Goal: Information Seeking & Learning: Learn about a topic

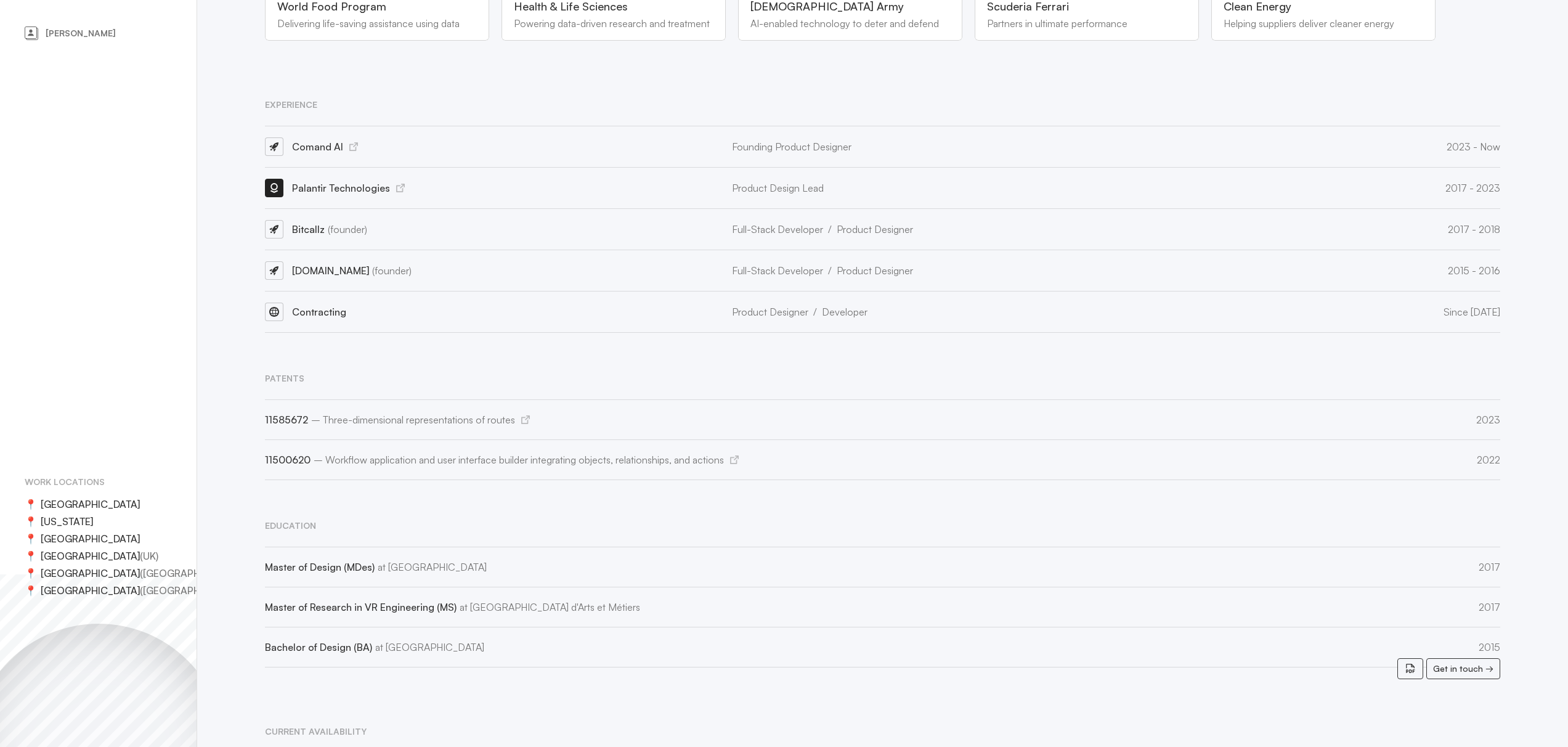
scroll to position [879, 0]
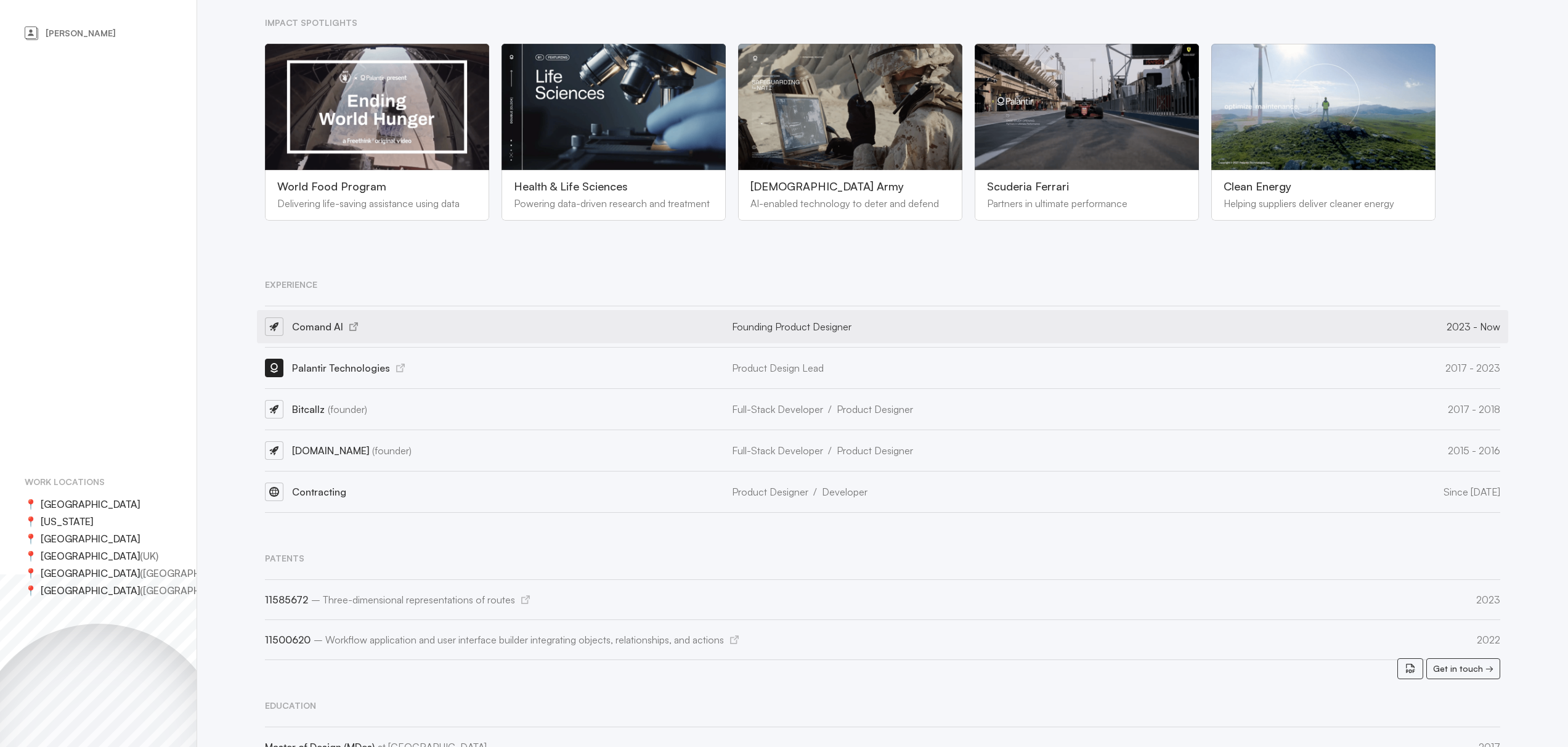
click at [355, 322] on icon at bounding box center [353, 326] width 9 height 9
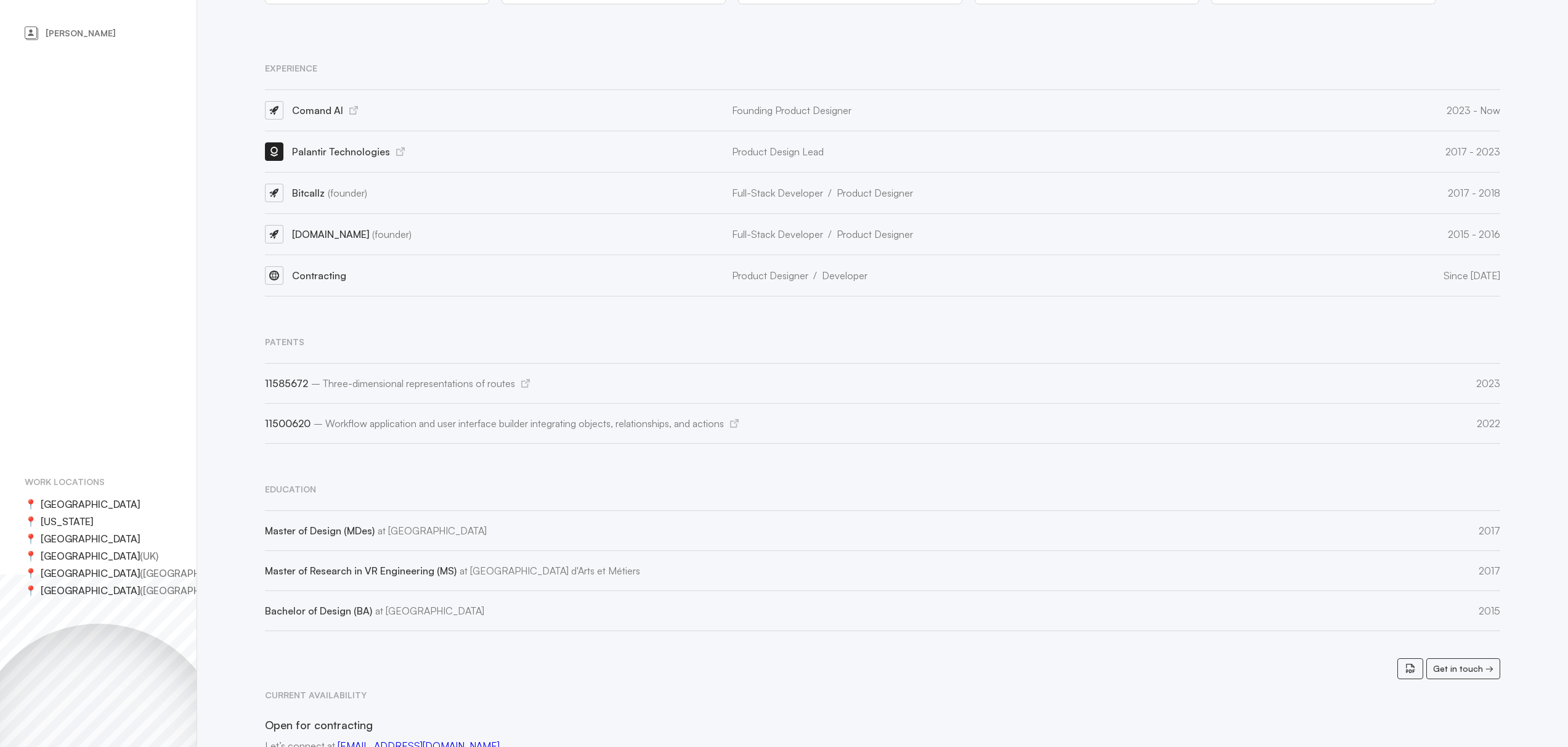
scroll to position [986, 0]
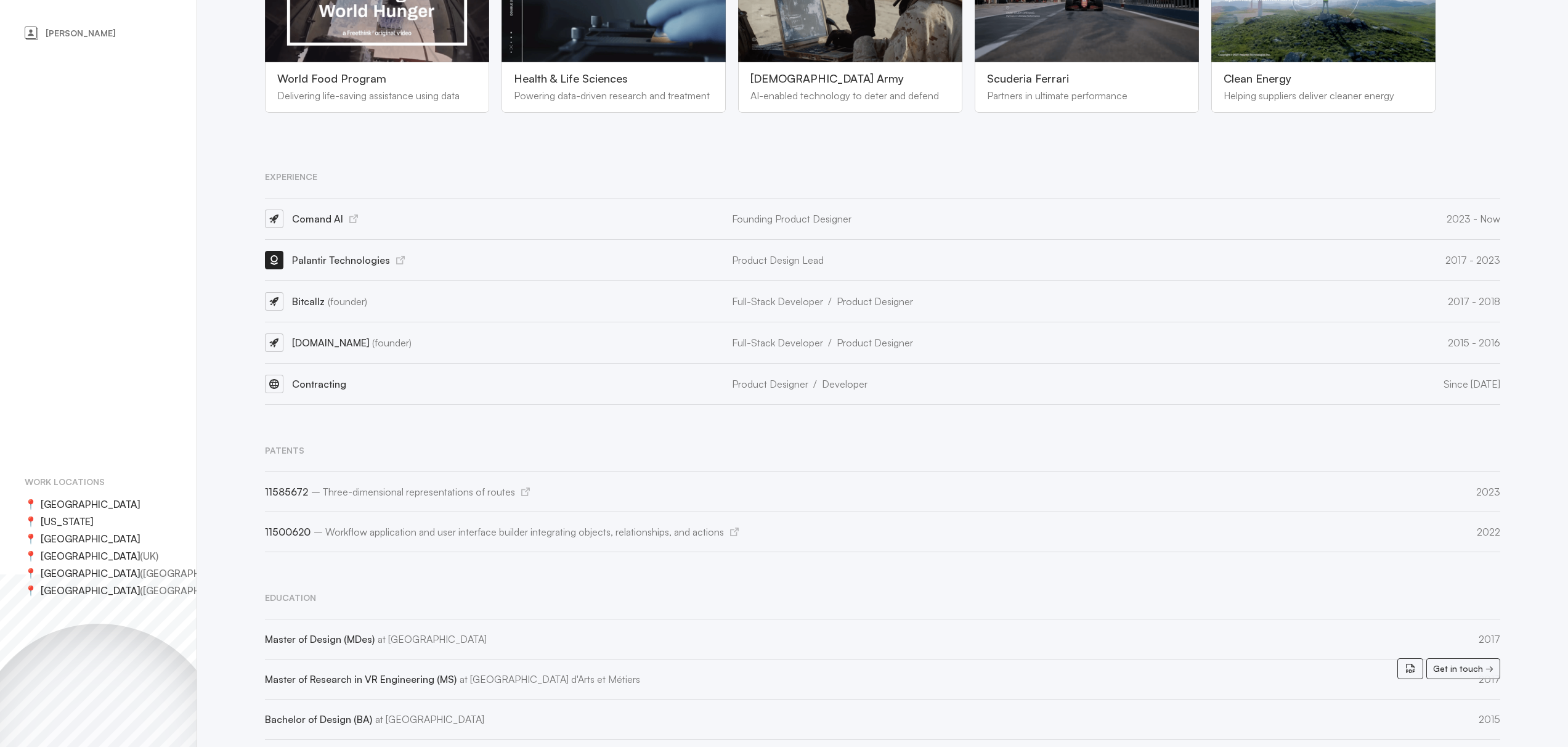
click at [310, 336] on span "[DOMAIN_NAME] (founder)" at bounding box center [351, 342] width 119 height 12
drag, startPoint x: 293, startPoint y: 321, endPoint x: 357, endPoint y: 319, distance: 64.0
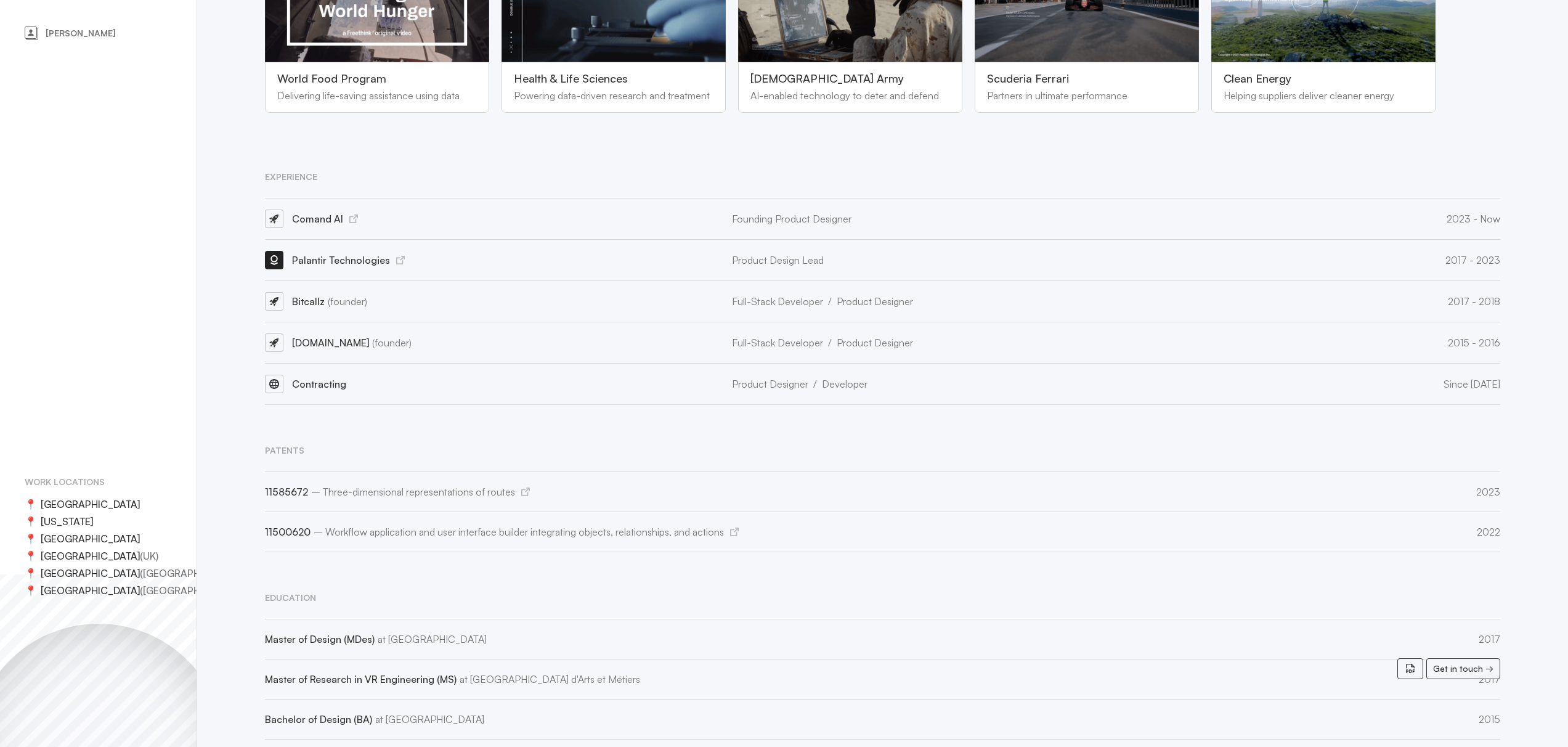
click at [357, 336] on span "[DOMAIN_NAME] (founder)" at bounding box center [351, 342] width 119 height 12
click at [311, 295] on span "Bitcallz (founder)" at bounding box center [329, 302] width 75 height 12
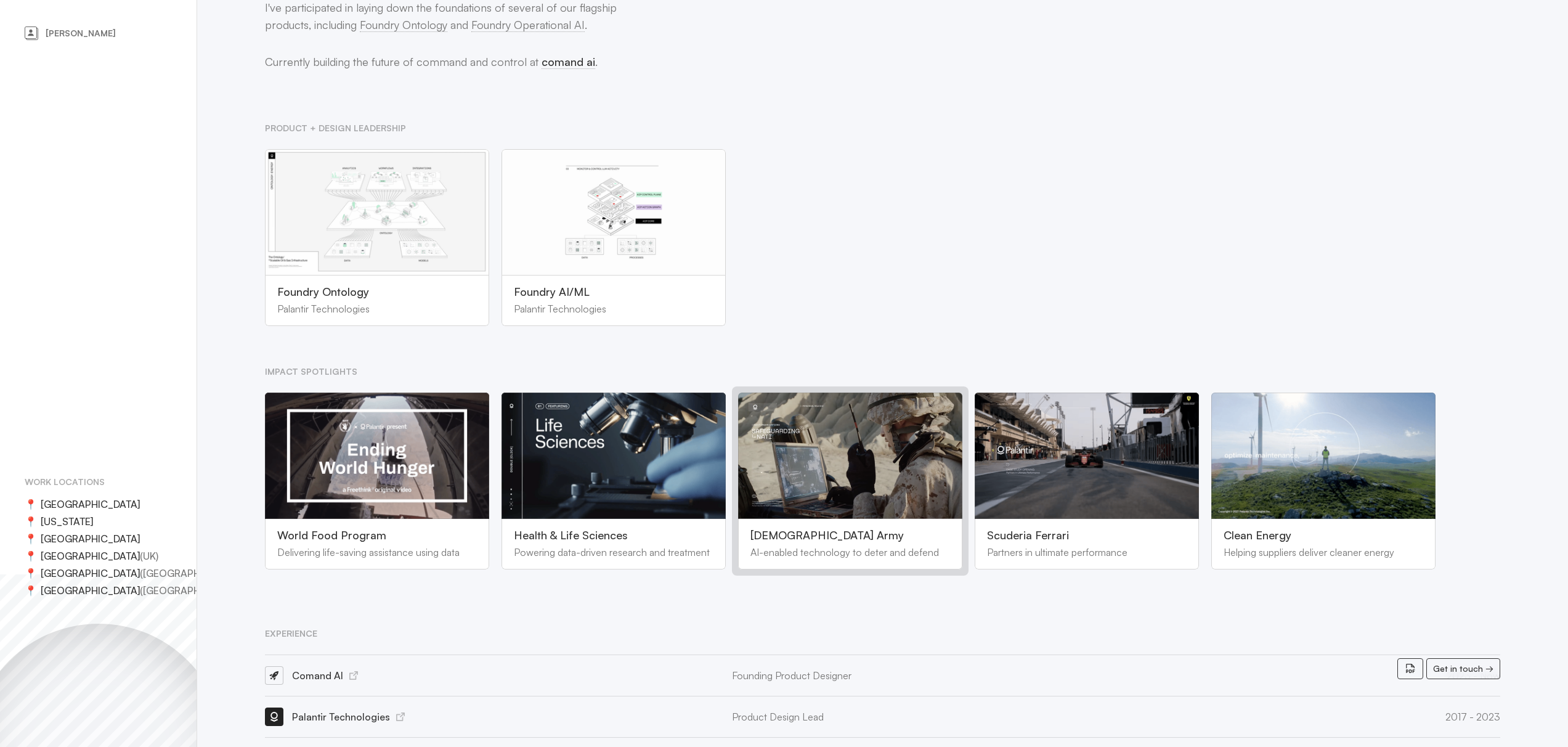
scroll to position [562, 0]
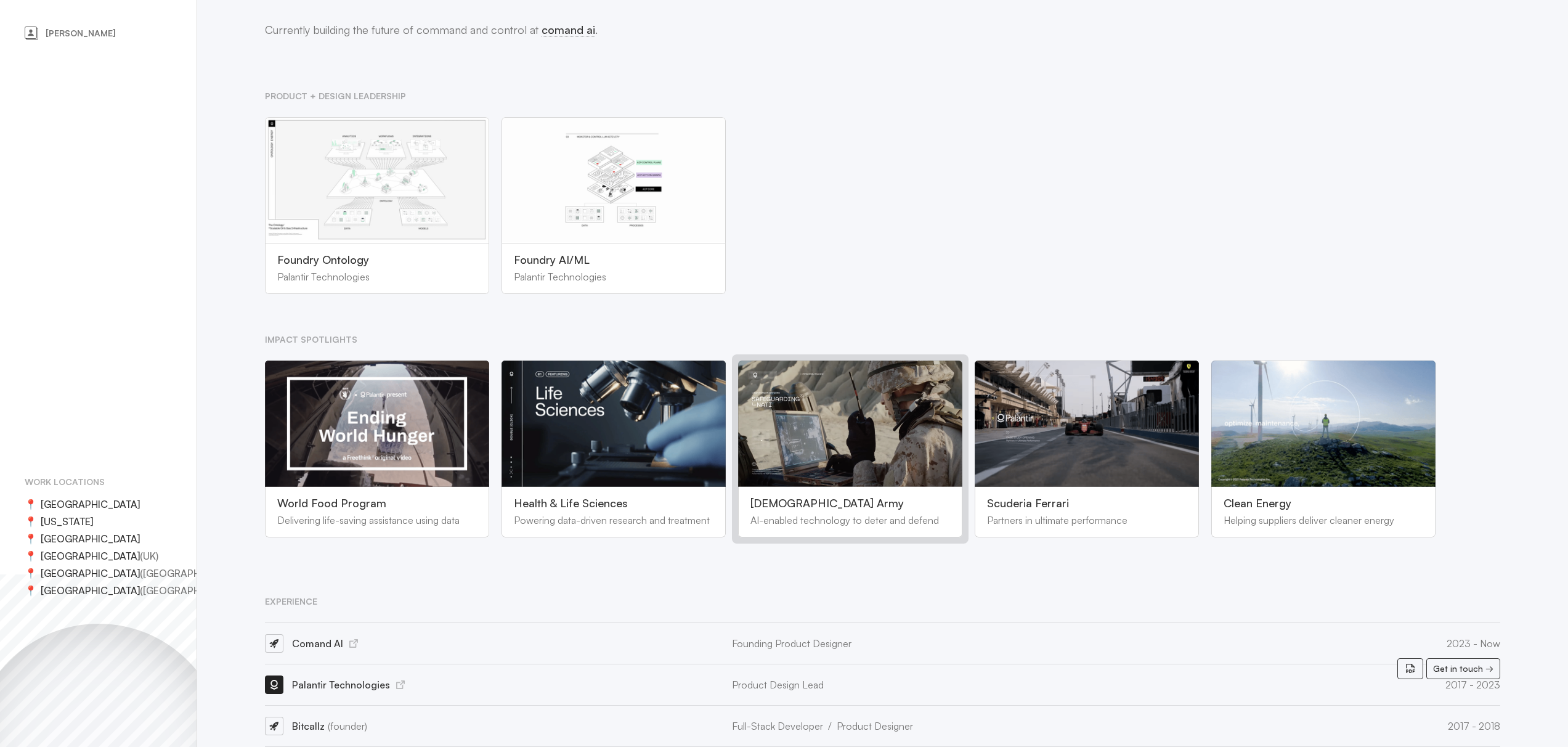
click at [379, 508] on div "World Food Program Delivering life-saving assistance using data" at bounding box center [376, 512] width 224 height 50
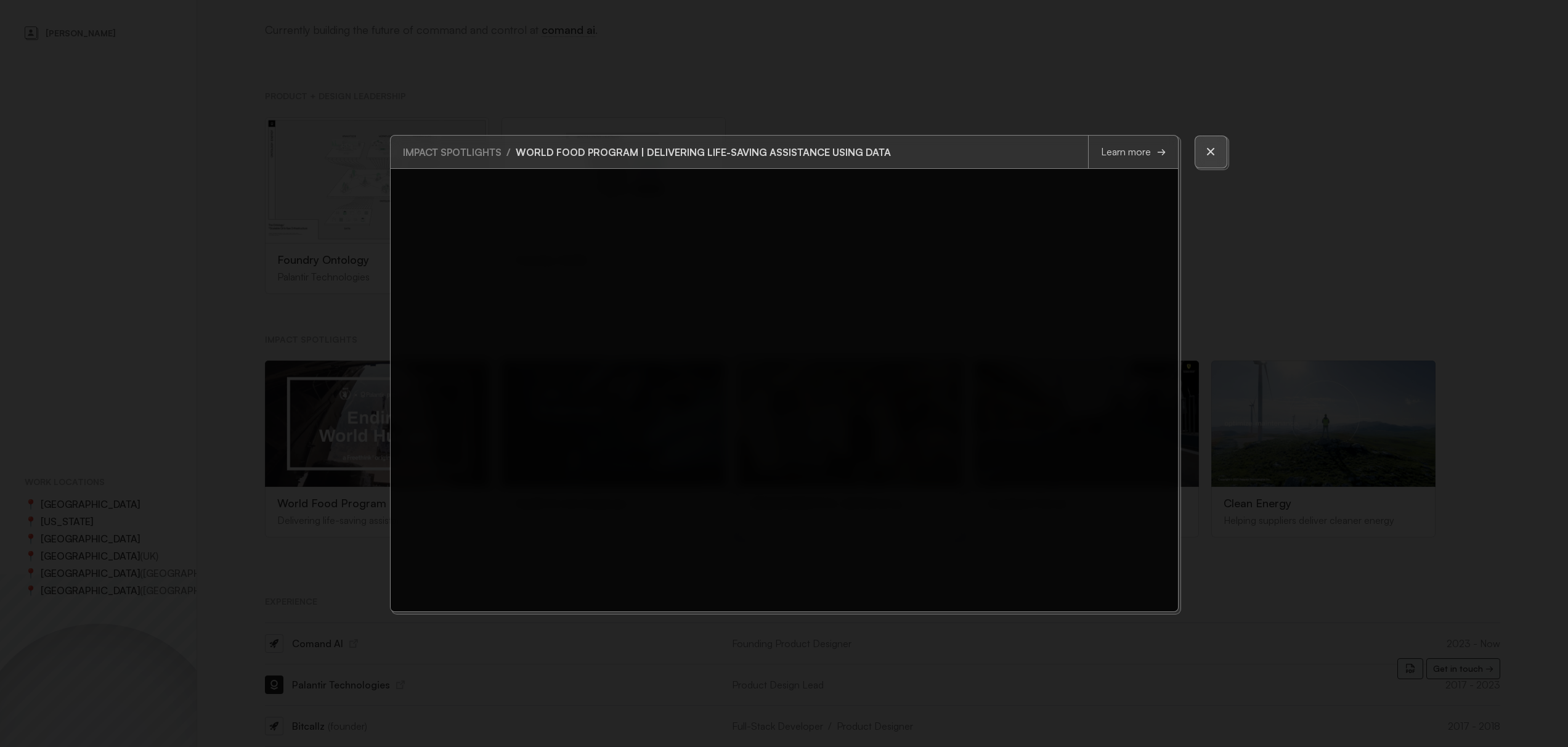
click at [1206, 159] on button at bounding box center [1211, 152] width 33 height 33
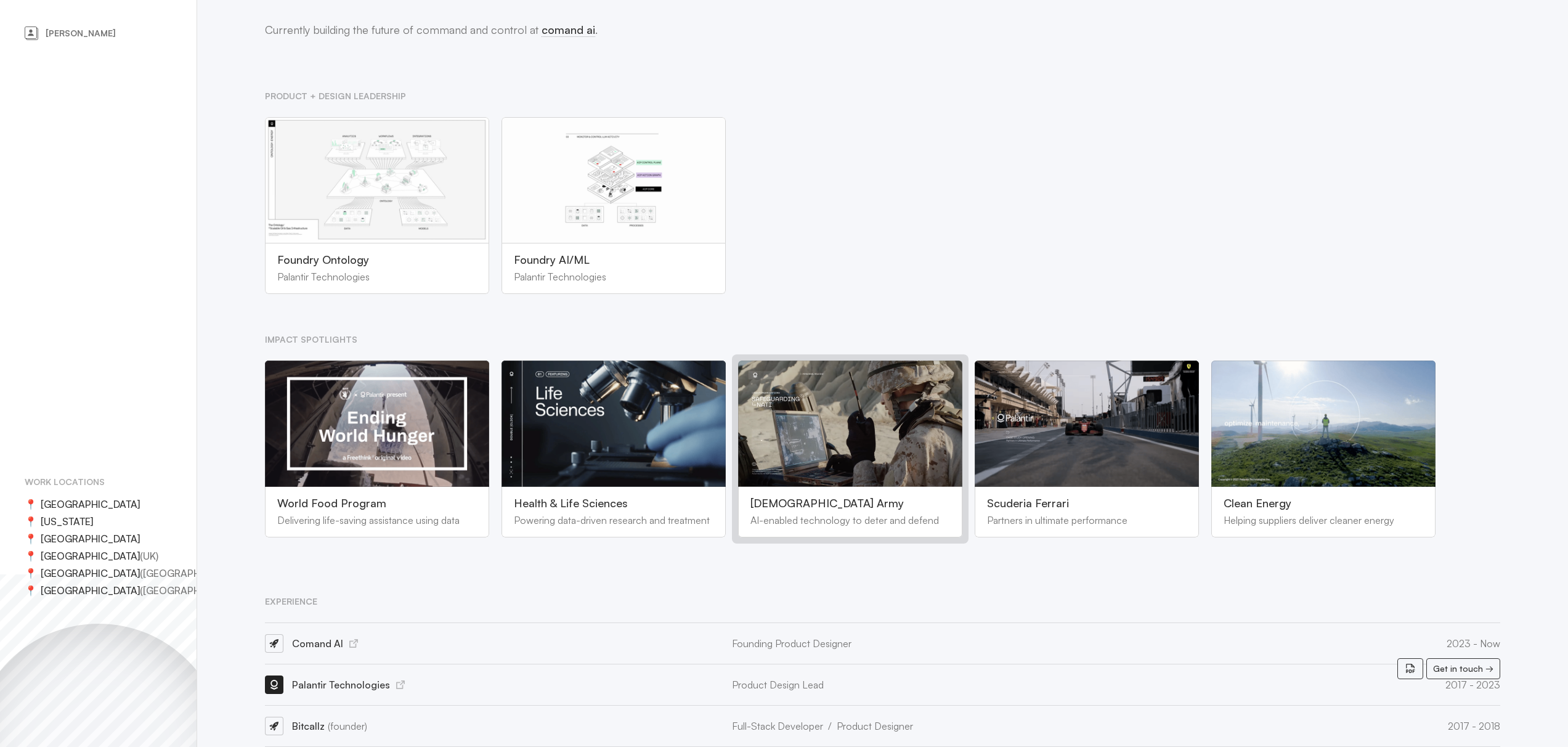
click at [1206, 159] on ul "Foundry Ontology Palantir Technologies Foundry AI/ML Palantir Technologies Prod…" at bounding box center [883, 205] width 1371 height 189
click at [853, 486] on div "[DEMOGRAPHIC_DATA] Army AI-enabled technology to deter and defend" at bounding box center [850, 512] width 224 height 50
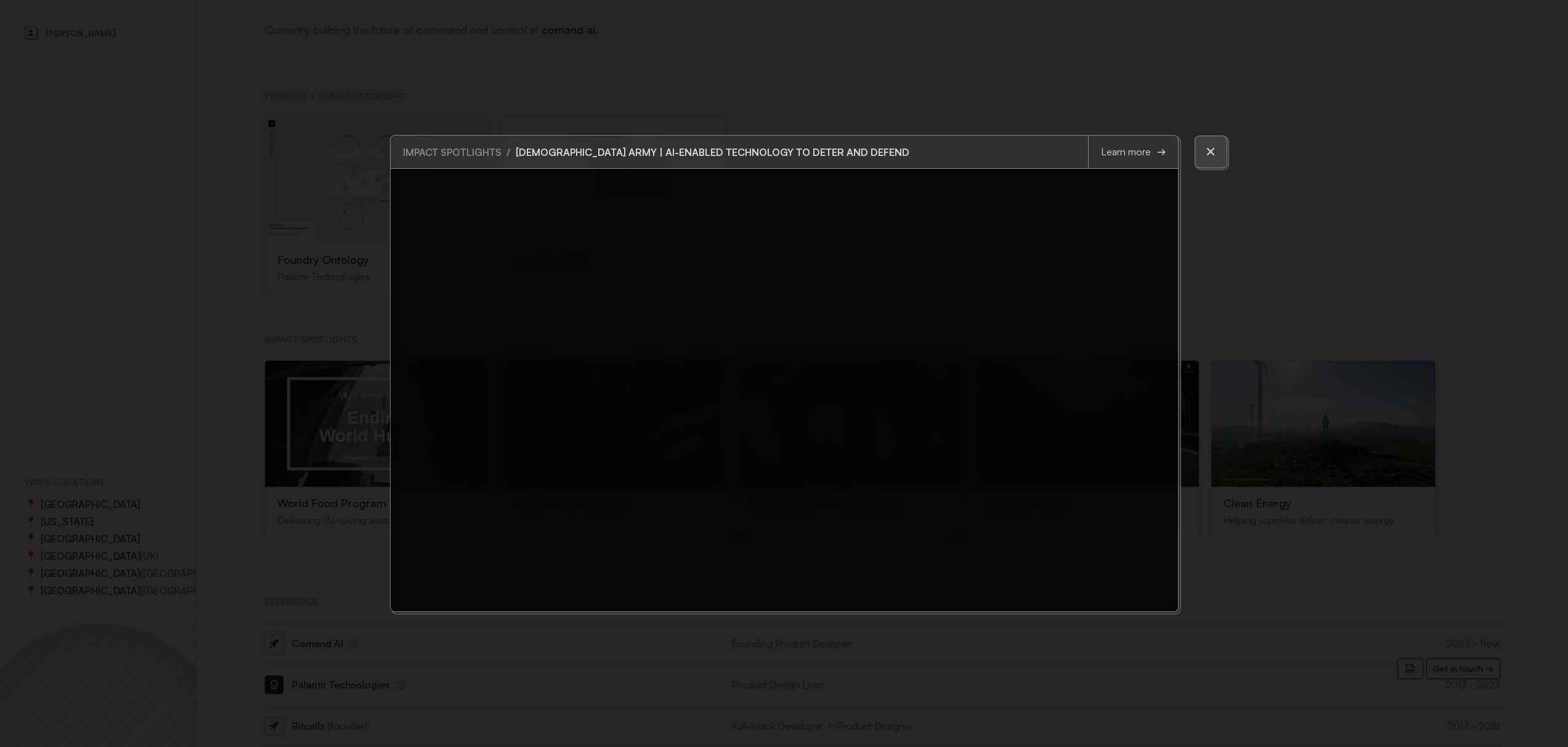
click at [1217, 149] on button at bounding box center [1211, 152] width 33 height 33
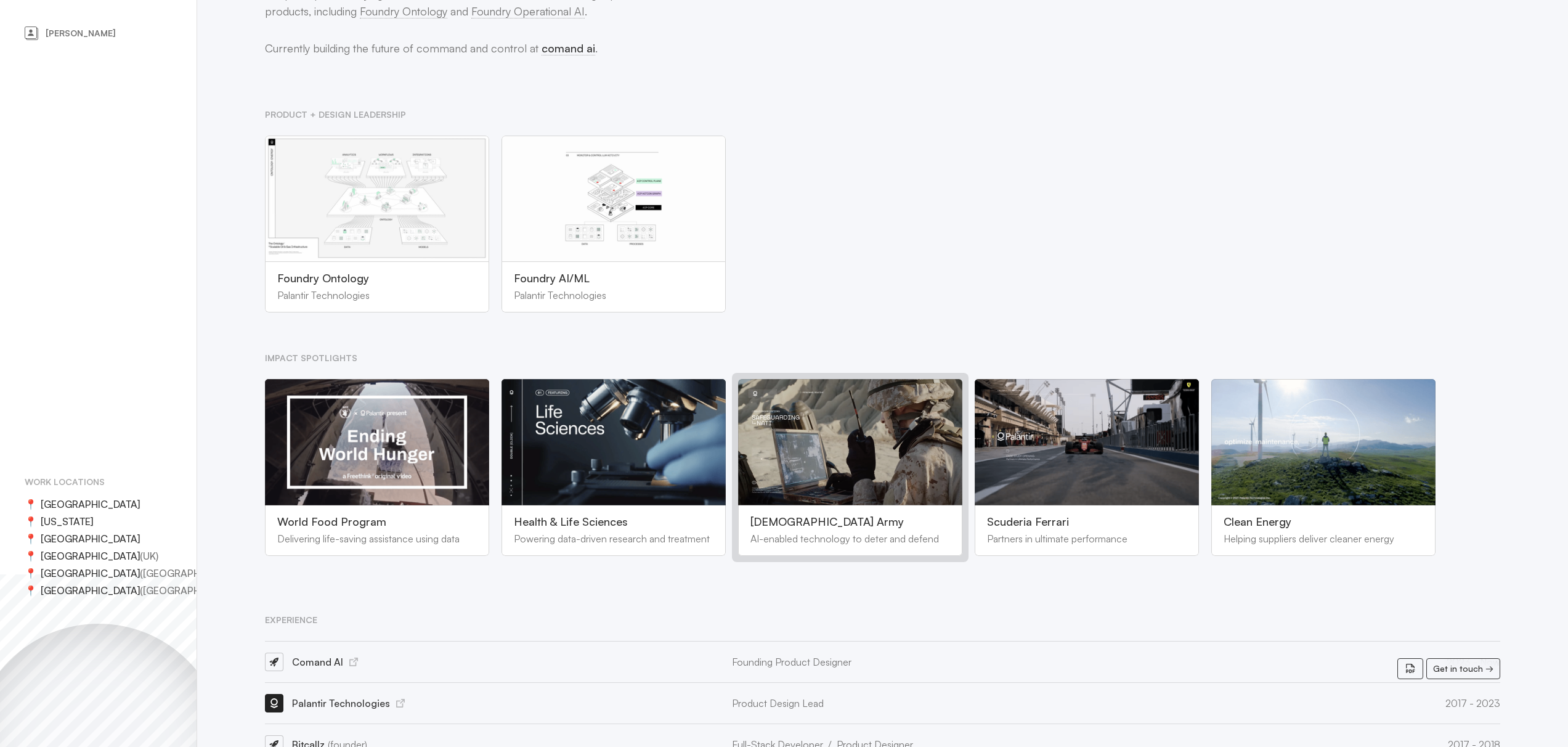
scroll to position [543, 0]
click at [584, 280] on div "Foundry AI/ML Palantir Technologies" at bounding box center [613, 288] width 224 height 50
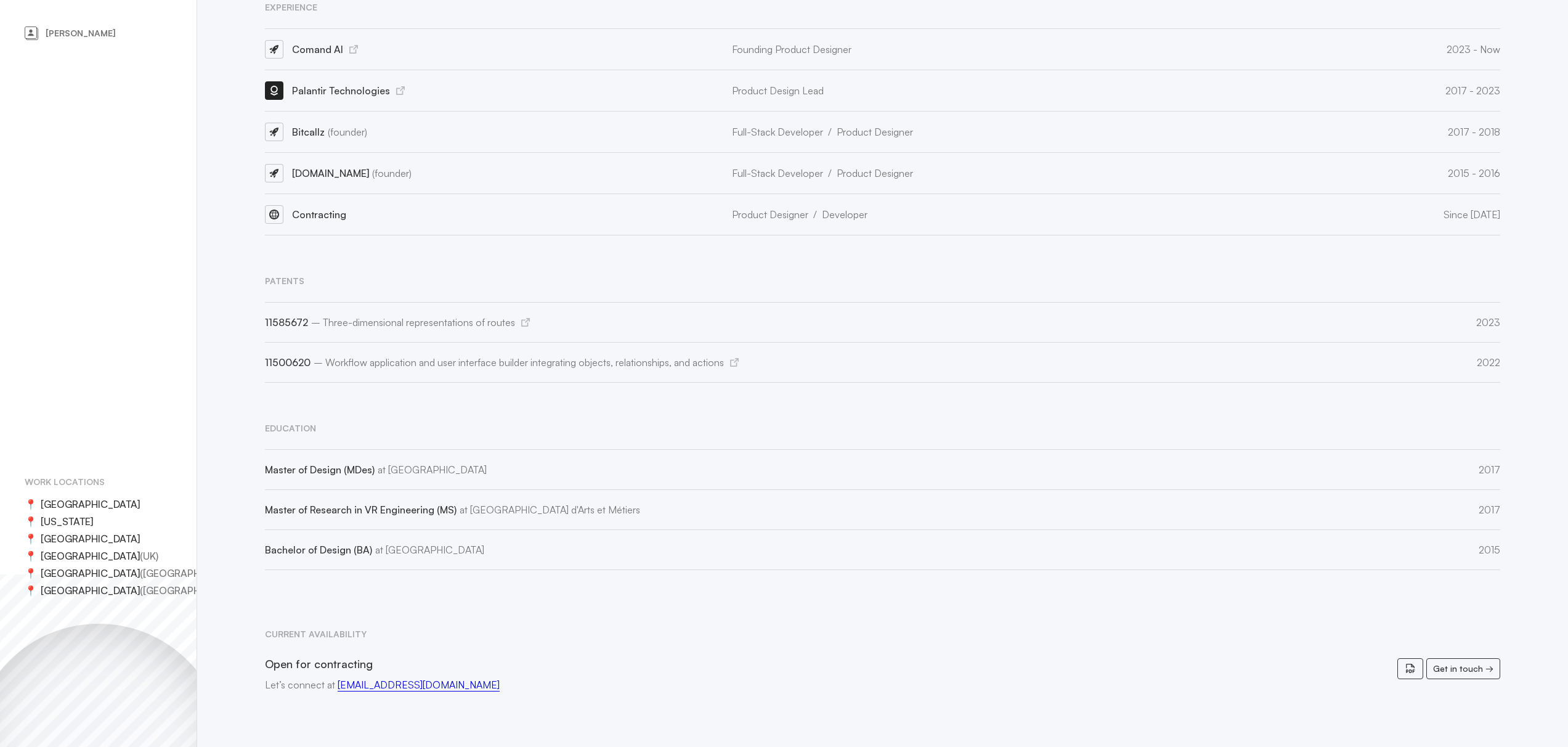
scroll to position [1127, 0]
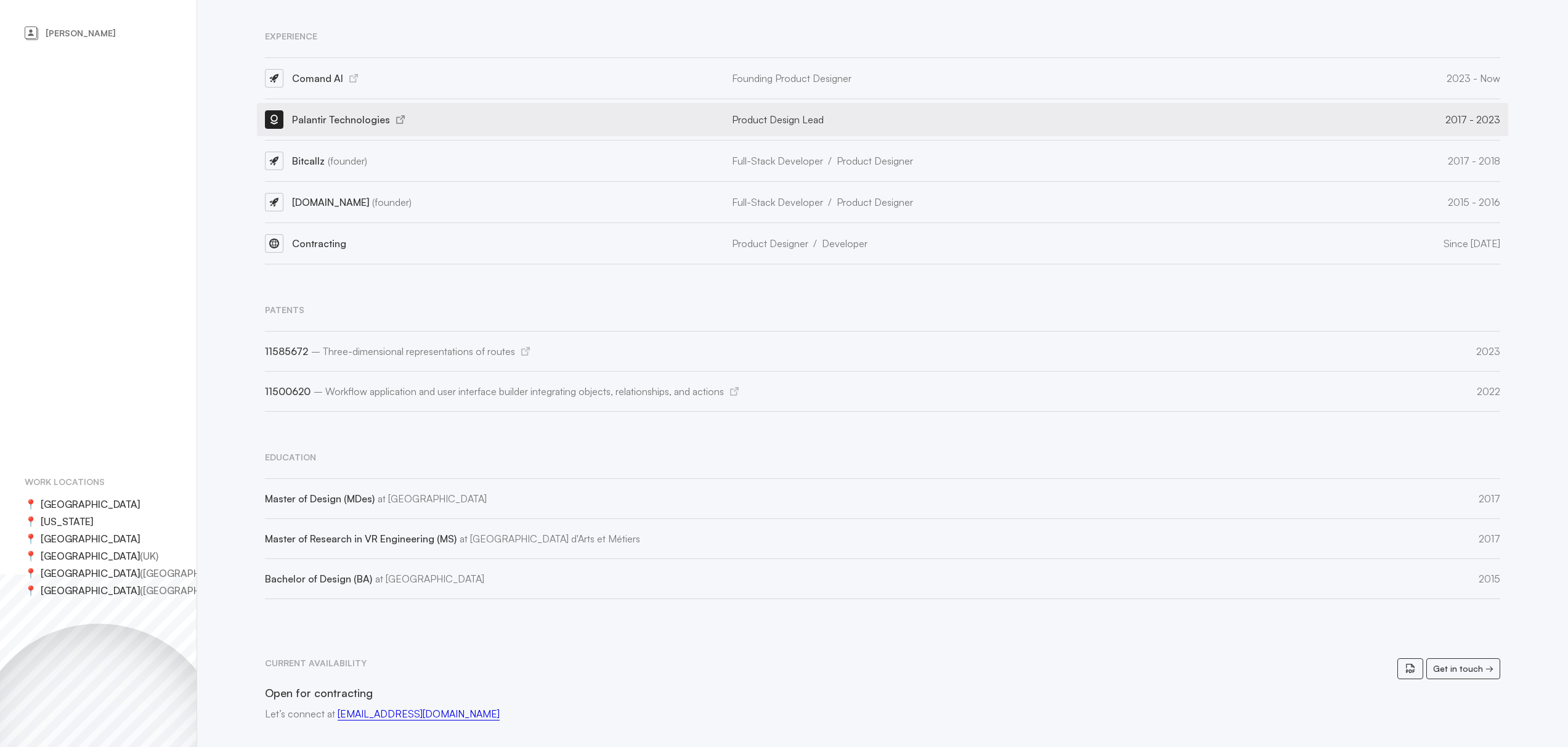
click at [824, 113] on div "Product Design Lead" at bounding box center [1026, 119] width 588 height 14
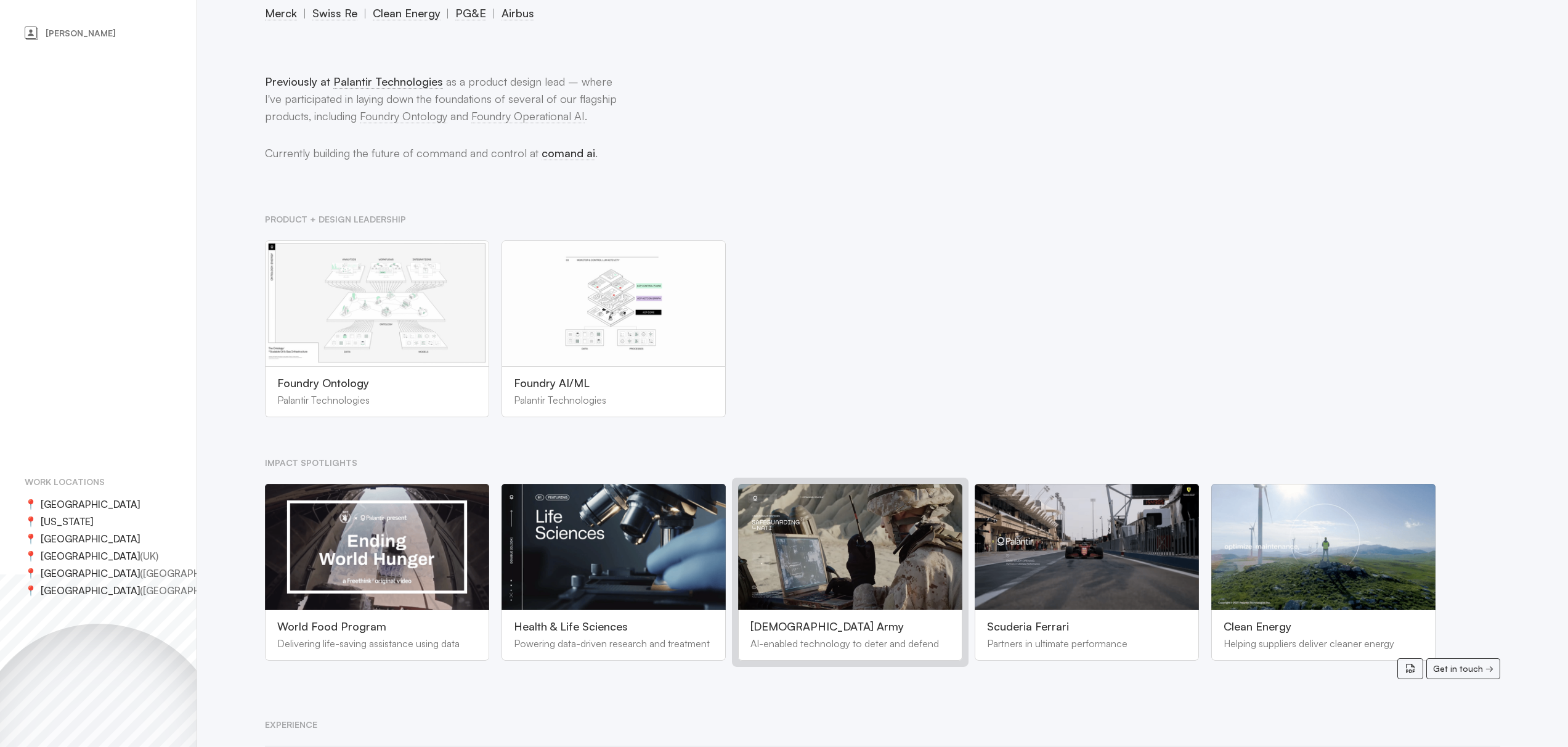
scroll to position [0, 0]
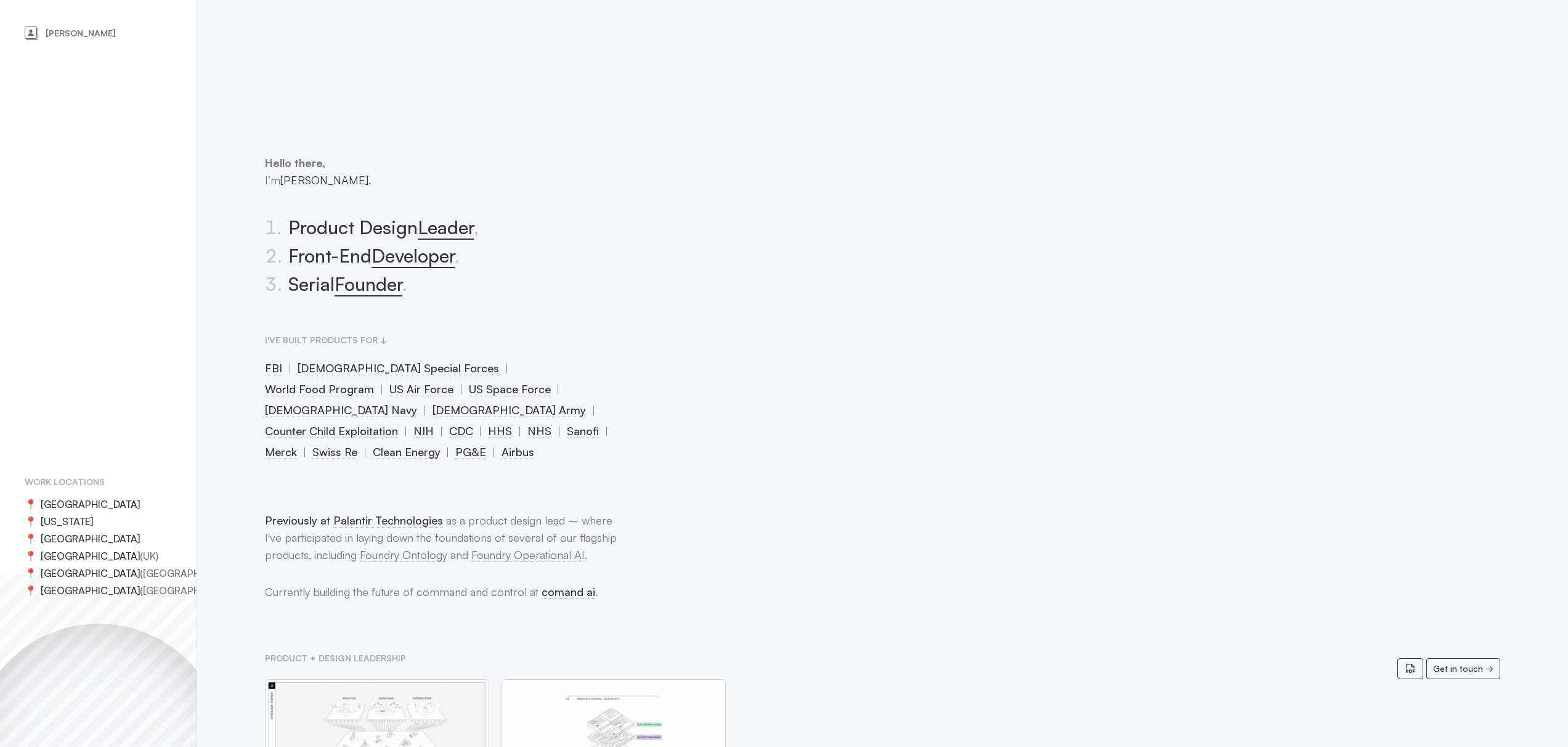
click at [38, 31] on icon at bounding box center [32, 34] width 12 height 12
click at [33, 37] on icon at bounding box center [31, 33] width 11 height 11
click at [553, 585] on link "comand ai" at bounding box center [568, 591] width 54 height 14
